Goal: Book appointment/travel/reservation

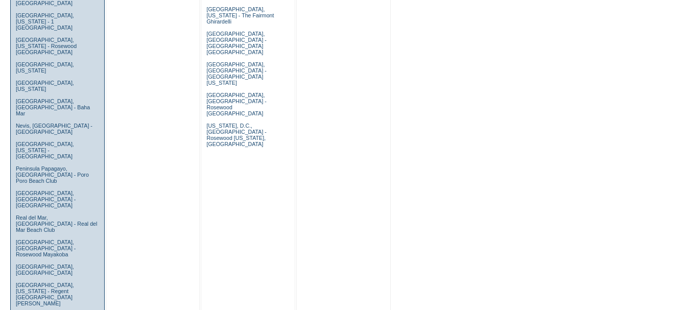
scroll to position [664, 0]
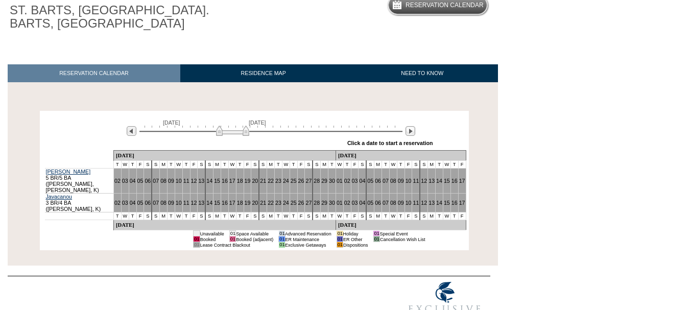
scroll to position [102, 0]
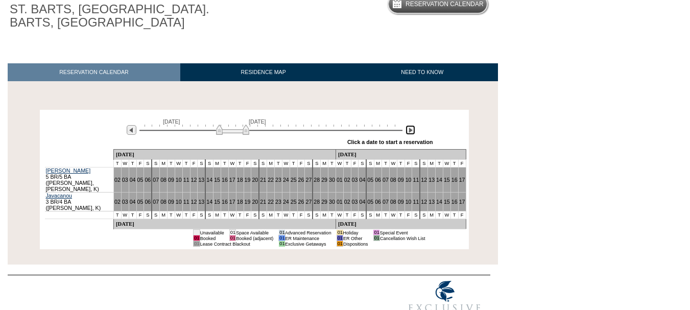
click at [408, 134] on img at bounding box center [411, 130] width 10 height 10
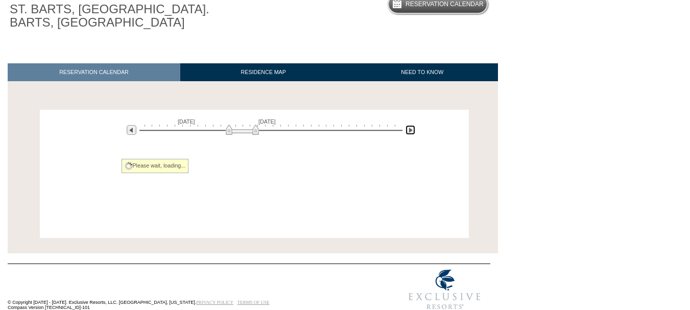
click at [408, 134] on img at bounding box center [411, 130] width 10 height 10
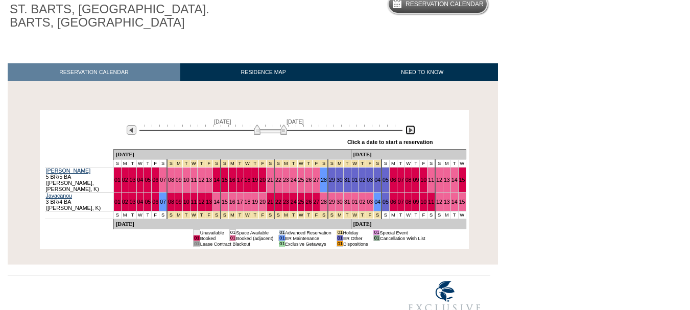
click at [408, 134] on img at bounding box center [411, 130] width 10 height 10
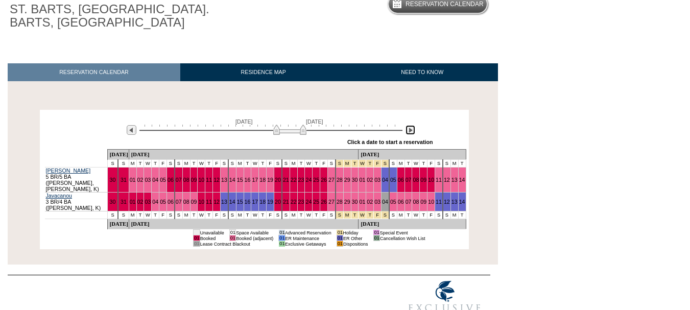
click at [411, 134] on img at bounding box center [411, 130] width 10 height 10
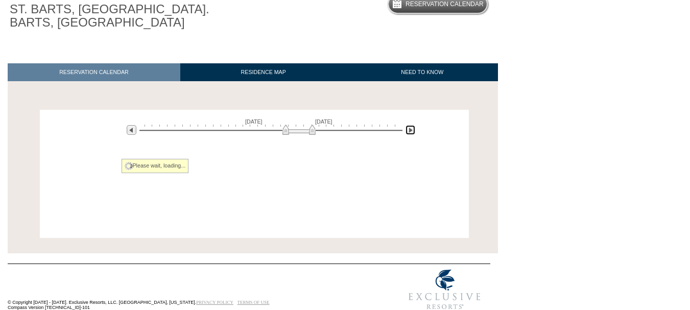
click at [411, 134] on img at bounding box center [411, 130] width 10 height 10
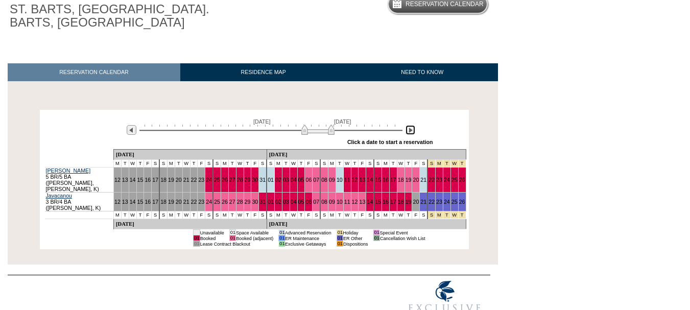
click at [411, 134] on img at bounding box center [411, 130] width 10 height 10
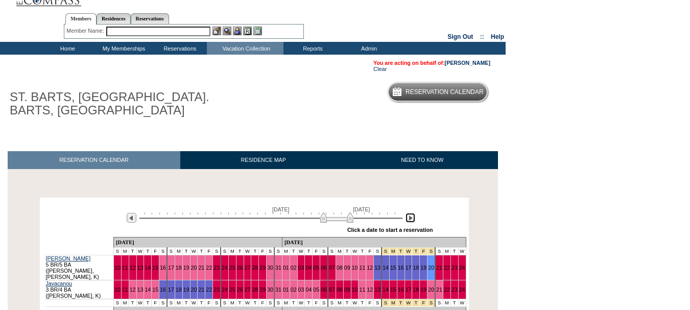
scroll to position [0, 0]
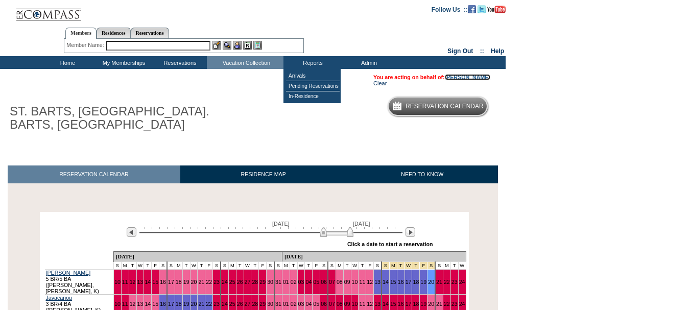
click at [458, 77] on link "[PERSON_NAME]" at bounding box center [467, 77] width 45 height 6
